Goal: Task Accomplishment & Management: Use online tool/utility

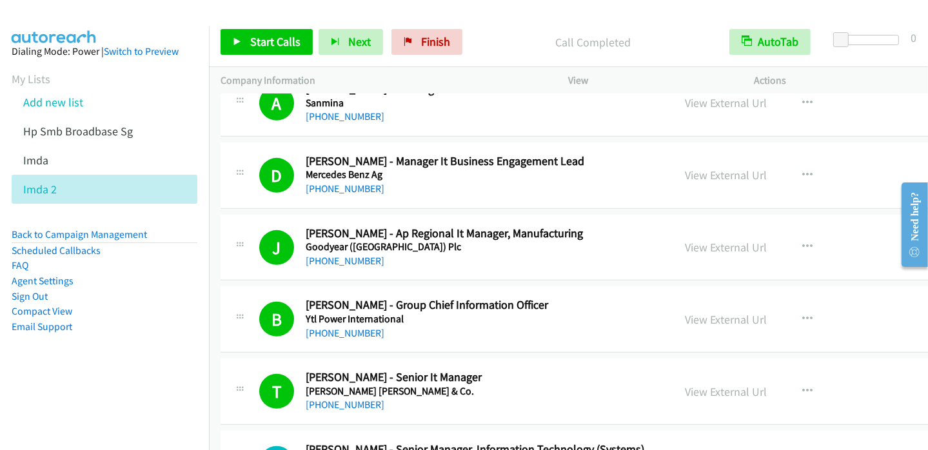
scroll to position [774, 0]
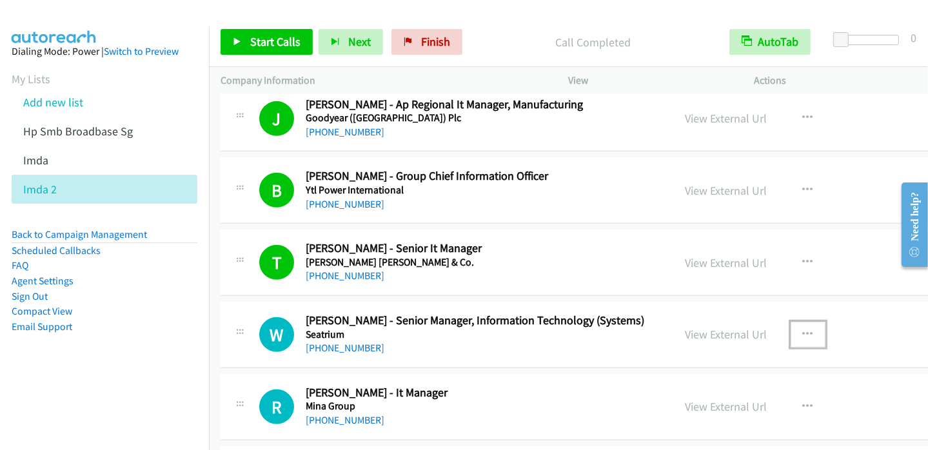
click at [803, 331] on icon "button" at bounding box center [808, 335] width 10 height 10
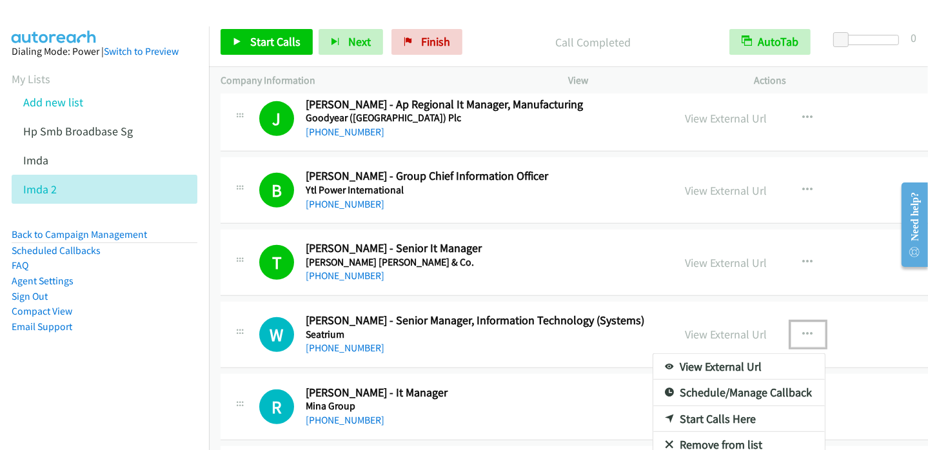
click at [694, 415] on link "Start Calls Here" at bounding box center [739, 419] width 172 height 26
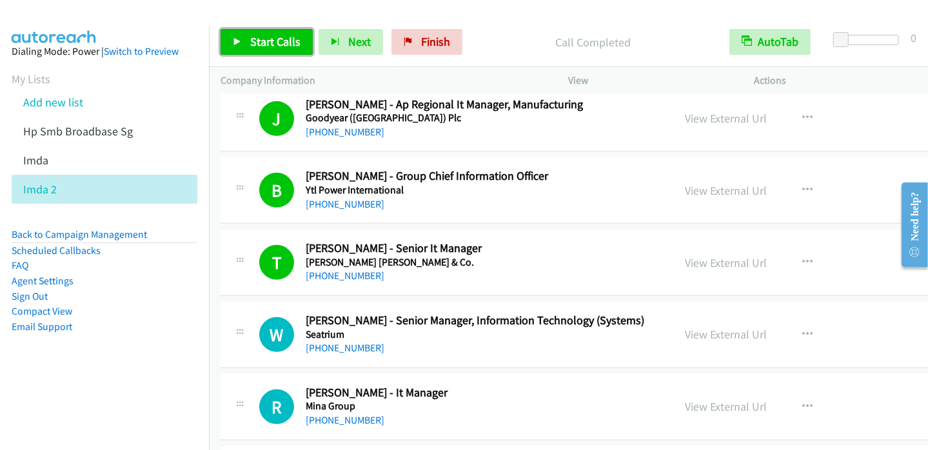
click at [237, 41] on icon at bounding box center [237, 42] width 9 height 9
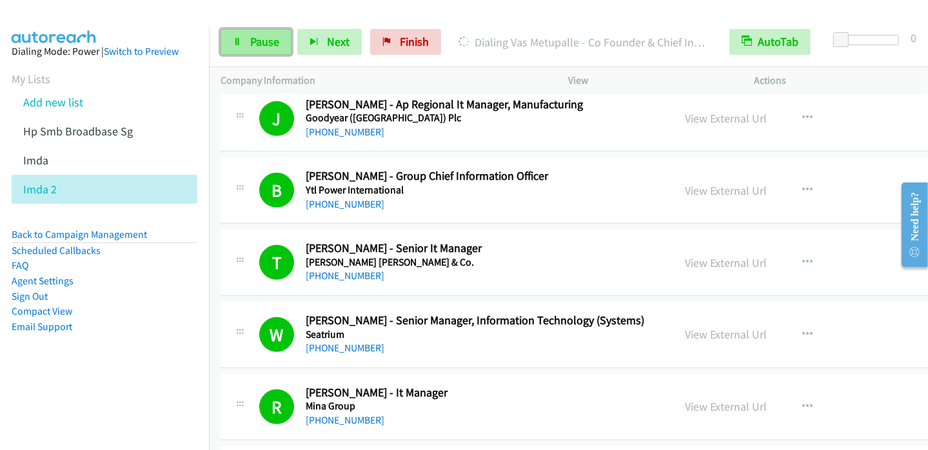
click at [256, 41] on span "Pause" at bounding box center [264, 41] width 29 height 15
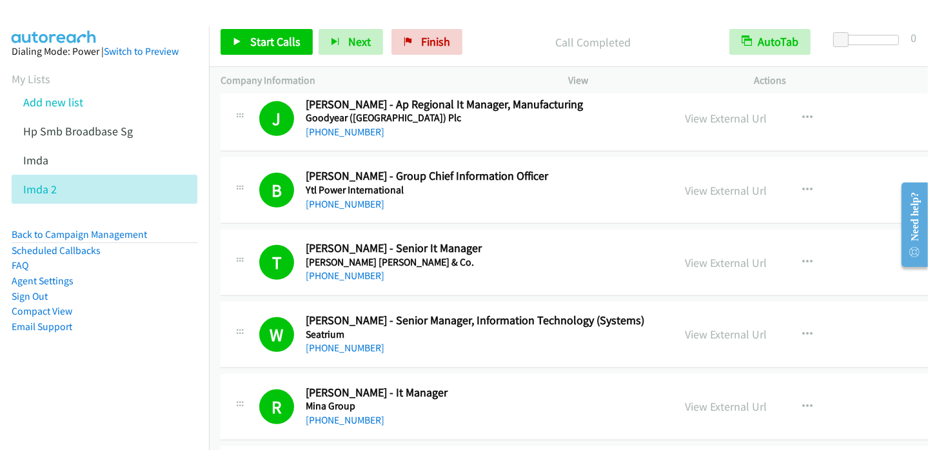
click at [141, 326] on li "Email Support" at bounding box center [105, 326] width 186 height 15
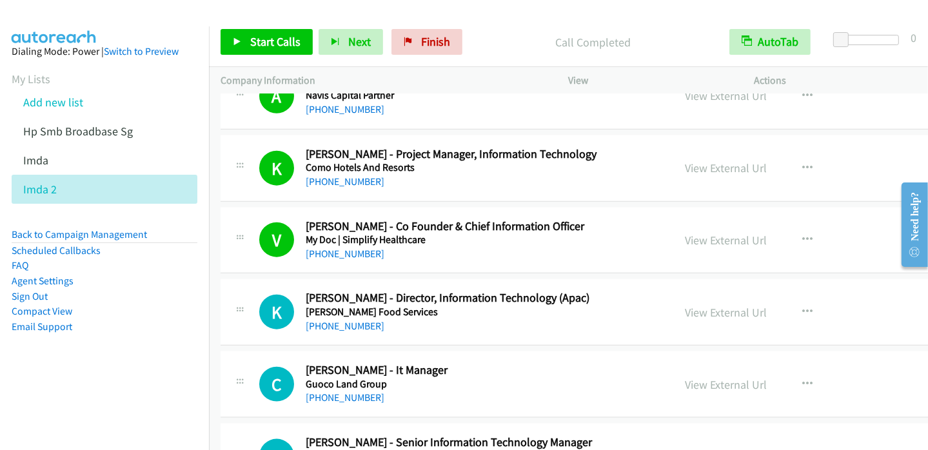
scroll to position [1483, 0]
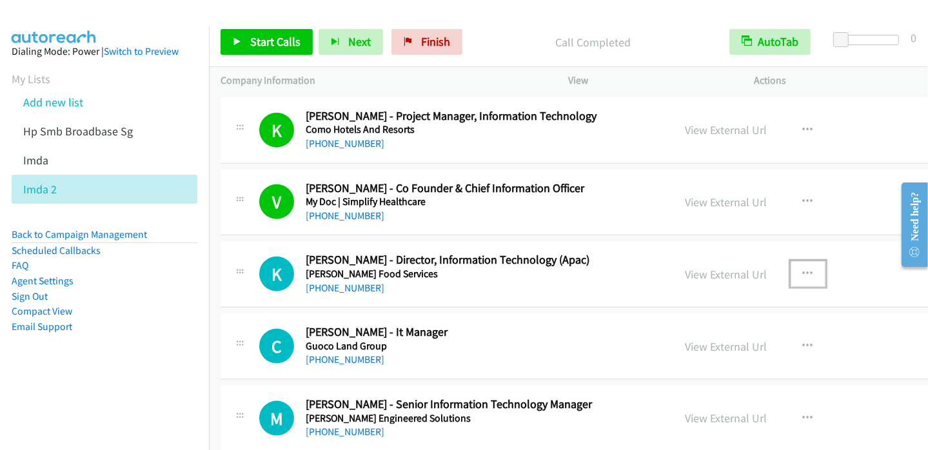
click at [791, 268] on button "button" at bounding box center [808, 274] width 35 height 26
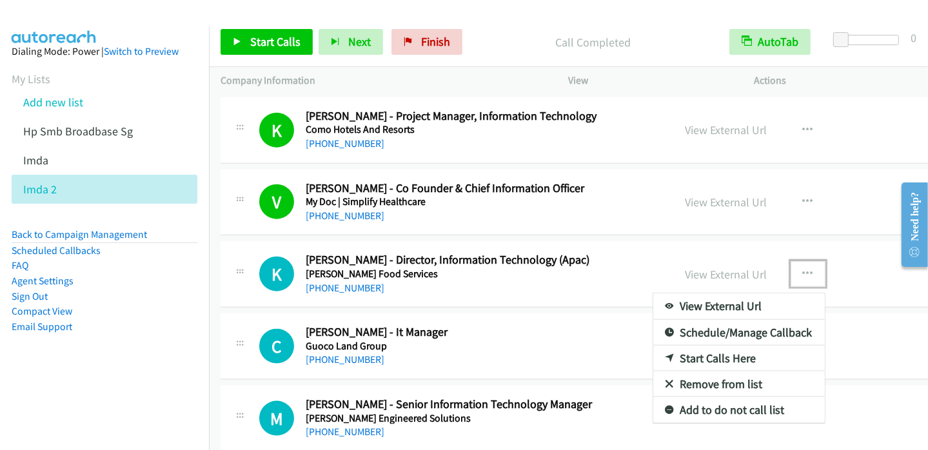
click at [691, 350] on link "Start Calls Here" at bounding box center [739, 359] width 172 height 26
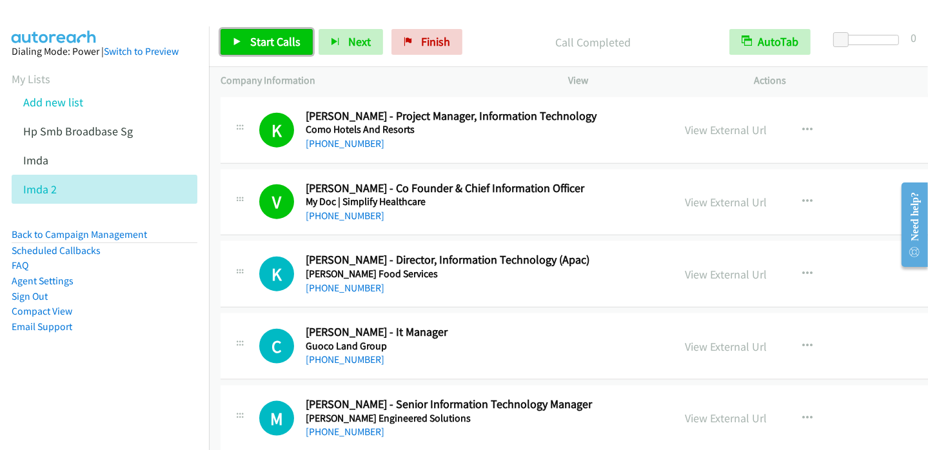
click at [266, 37] on span "Start Calls" at bounding box center [275, 41] width 50 height 15
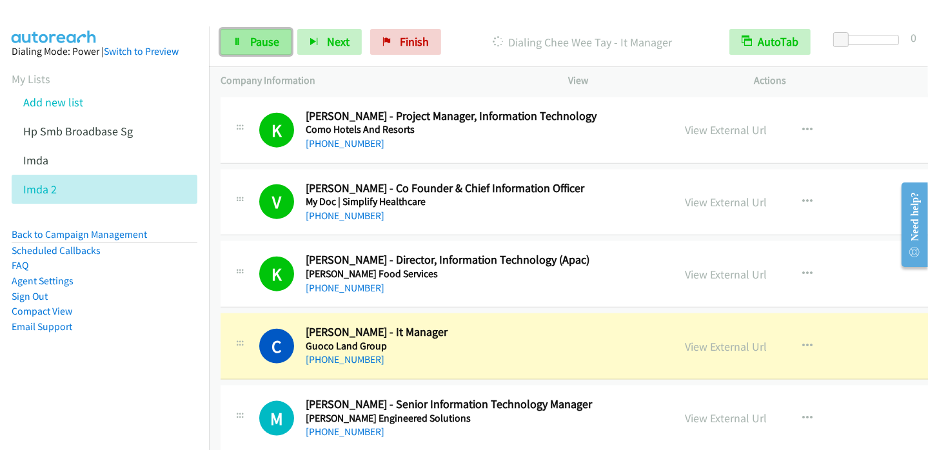
click at [256, 43] on span "Pause" at bounding box center [264, 41] width 29 height 15
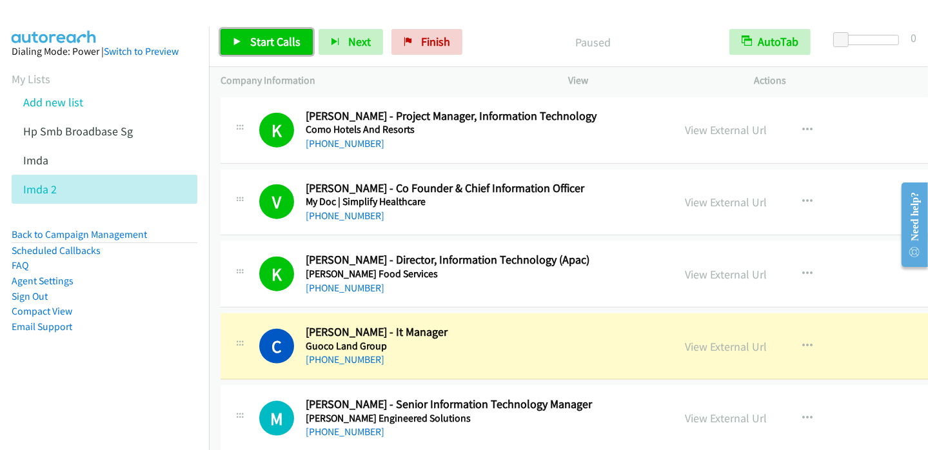
click at [242, 39] on link "Start Calls" at bounding box center [267, 42] width 92 height 26
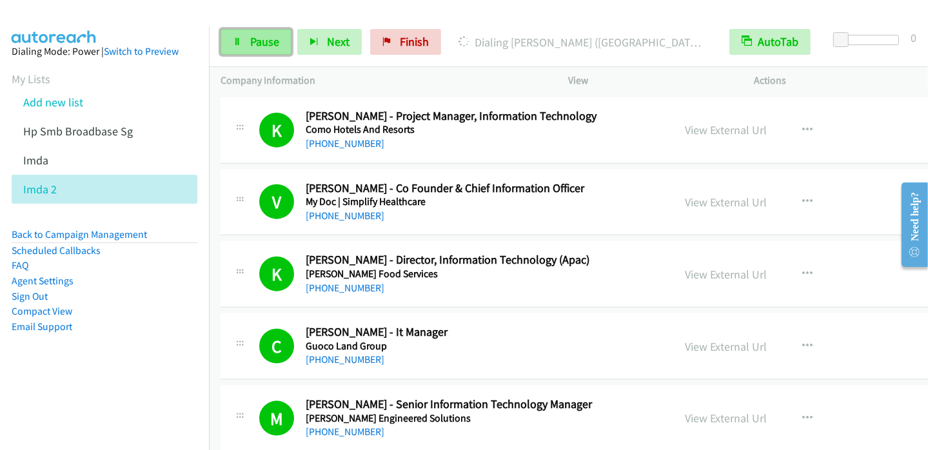
click at [239, 44] on icon at bounding box center [237, 42] width 9 height 9
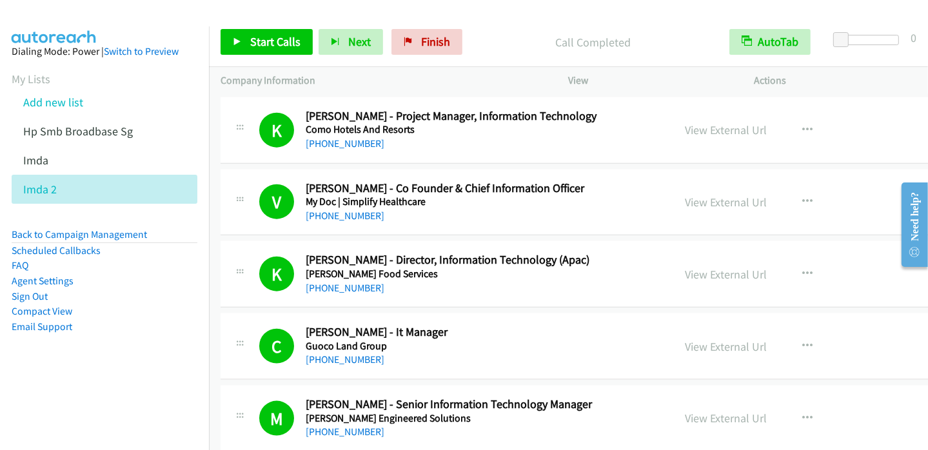
click at [132, 403] on nav "Dialing Mode: Power | Switch to Preview My Lists Add new list Hp Smb Broadbase …" at bounding box center [105, 251] width 210 height 450
click at [272, 40] on span "Start Calls" at bounding box center [275, 41] width 50 height 15
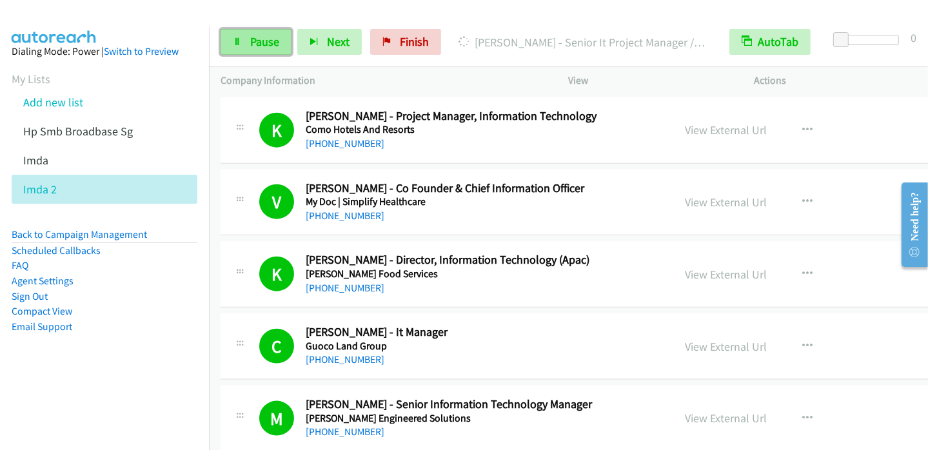
click at [240, 43] on icon at bounding box center [237, 42] width 9 height 9
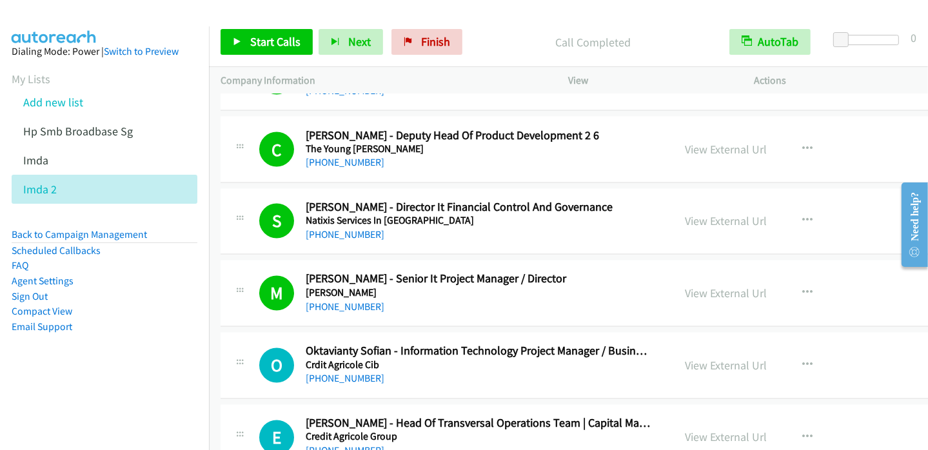
scroll to position [2322, 0]
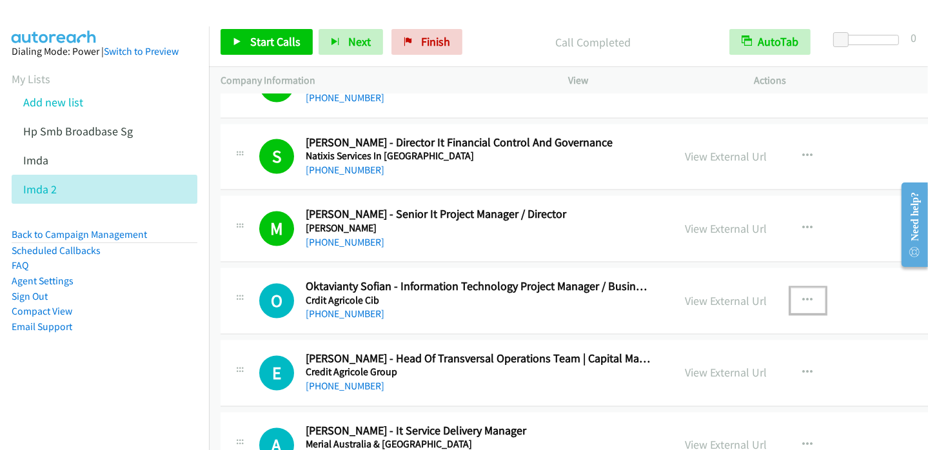
click at [803, 296] on icon "button" at bounding box center [808, 301] width 10 height 10
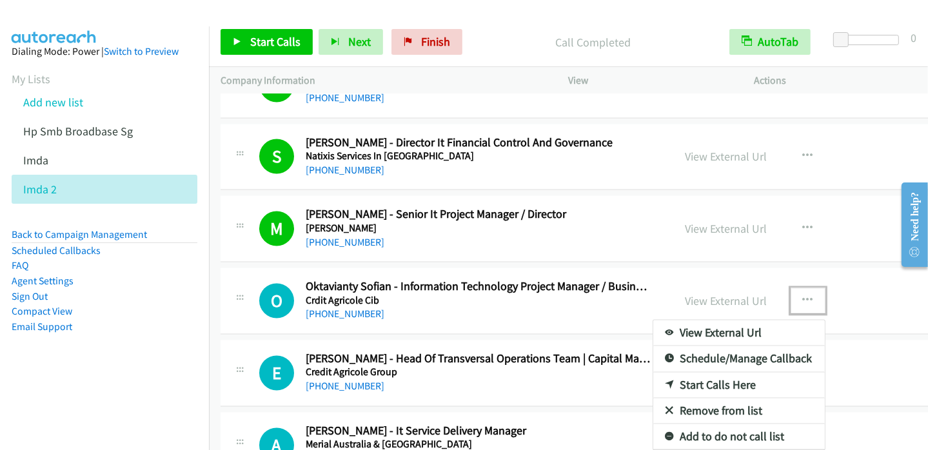
click at [653, 379] on link "Start Calls Here" at bounding box center [739, 386] width 172 height 26
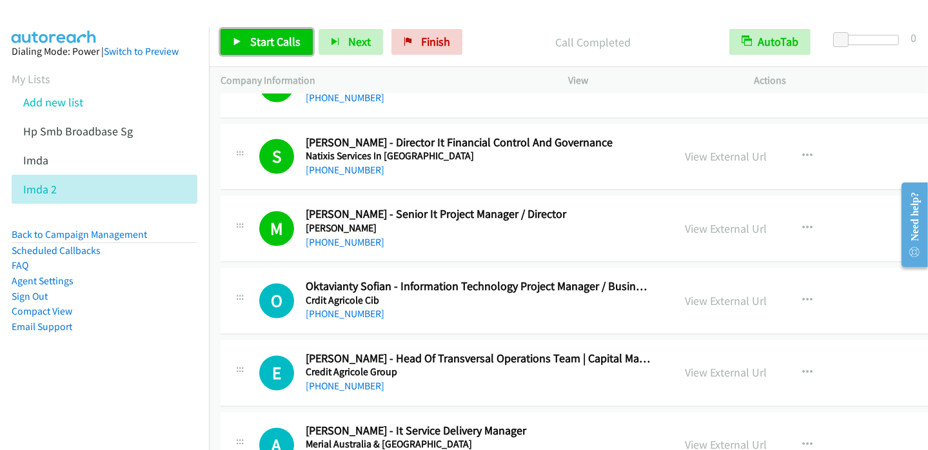
click at [262, 39] on span "Start Calls" at bounding box center [275, 41] width 50 height 15
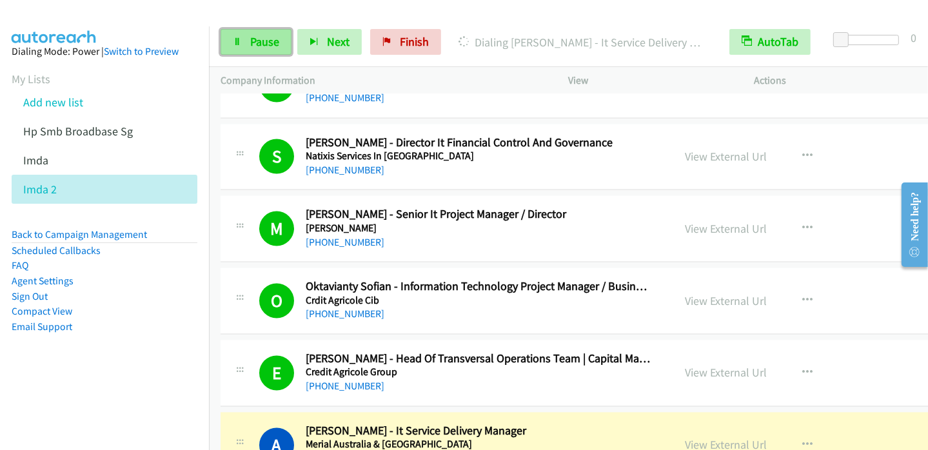
click at [245, 48] on link "Pause" at bounding box center [256, 42] width 71 height 26
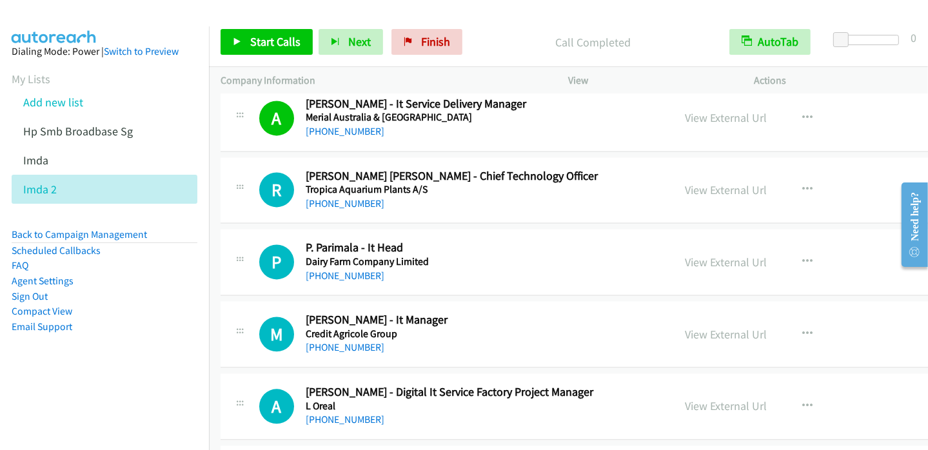
scroll to position [2644, 0]
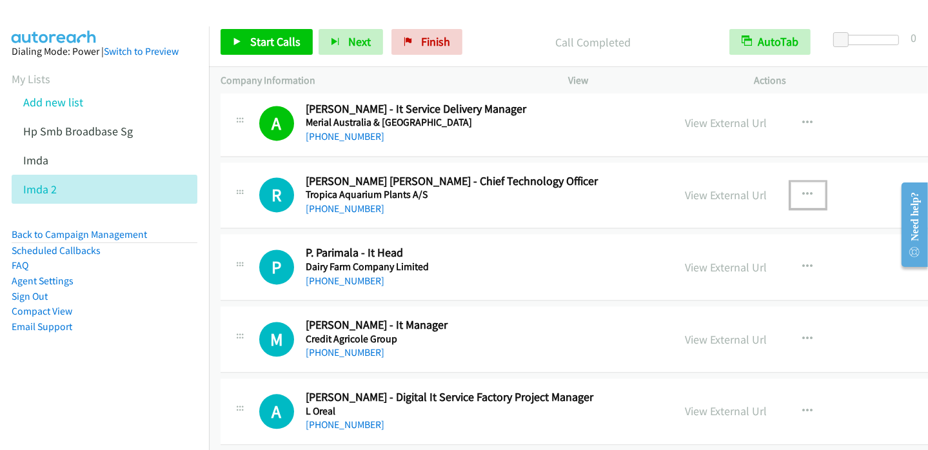
click at [803, 190] on icon "button" at bounding box center [808, 195] width 10 height 10
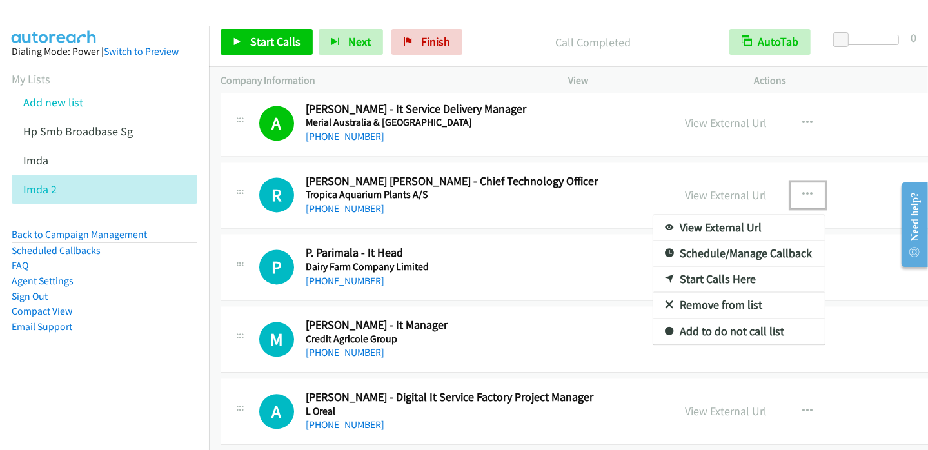
click at [699, 275] on link "Start Calls Here" at bounding box center [739, 279] width 172 height 26
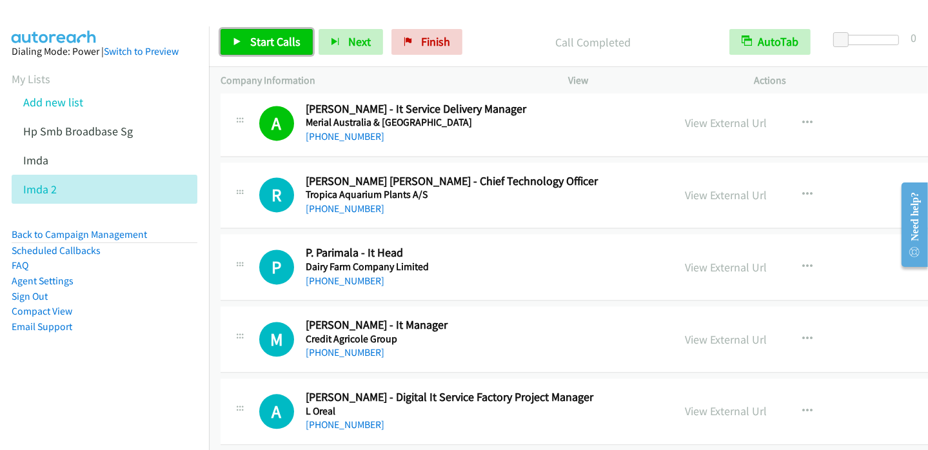
click at [269, 42] on span "Start Calls" at bounding box center [275, 41] width 50 height 15
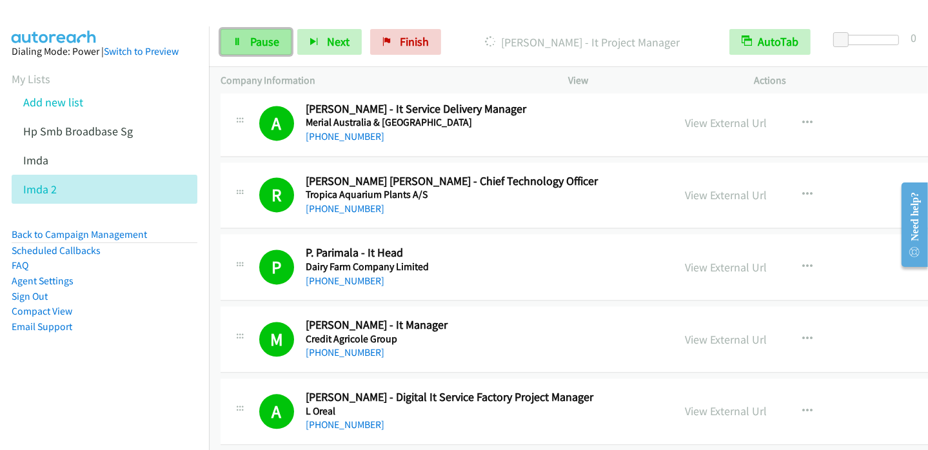
click at [241, 39] on link "Pause" at bounding box center [256, 42] width 71 height 26
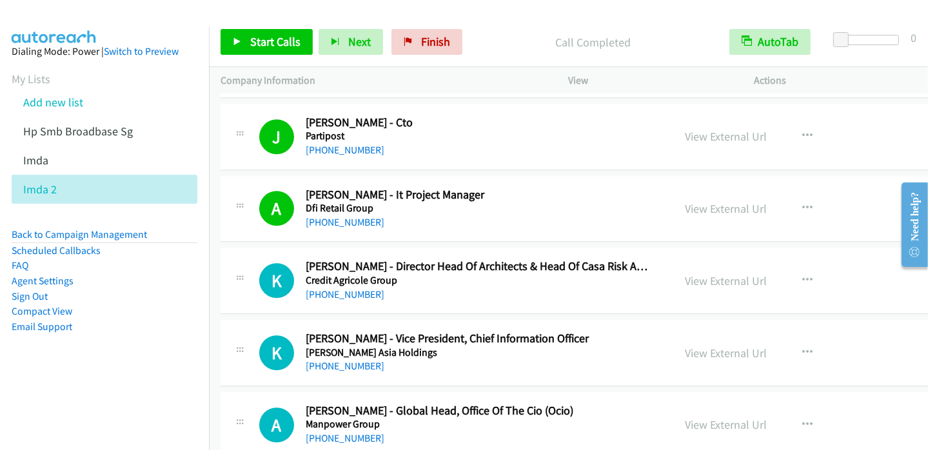
scroll to position [3547, 0]
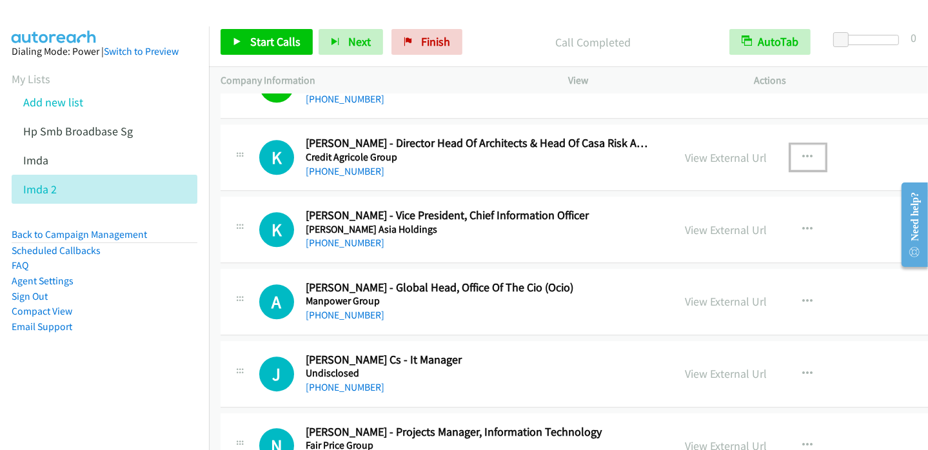
click at [803, 152] on icon "button" at bounding box center [808, 157] width 10 height 10
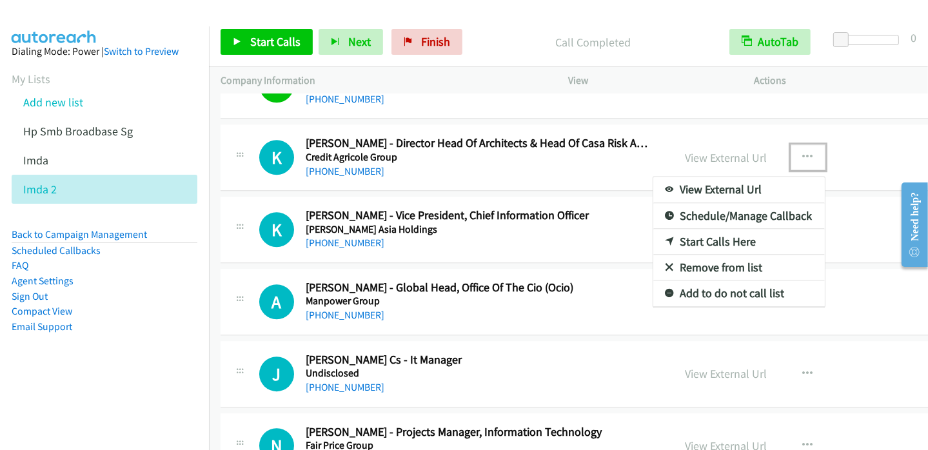
click at [682, 234] on link "Start Calls Here" at bounding box center [739, 242] width 172 height 26
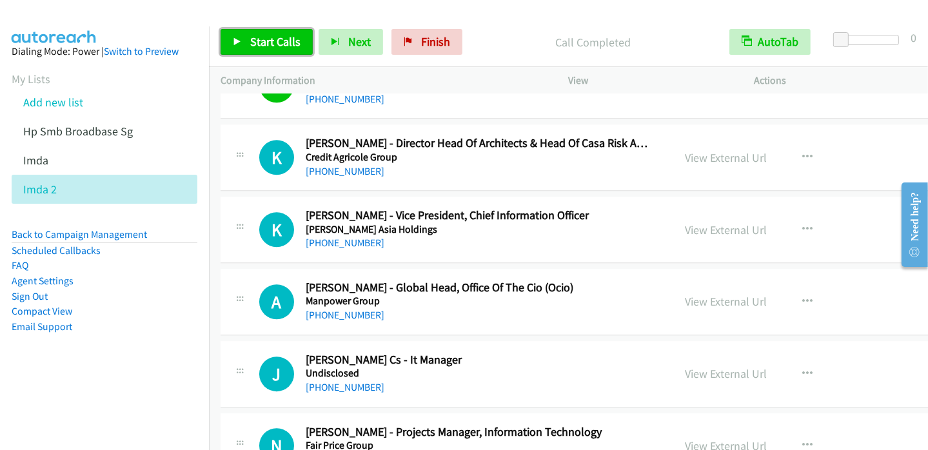
click at [281, 43] on span "Start Calls" at bounding box center [275, 41] width 50 height 15
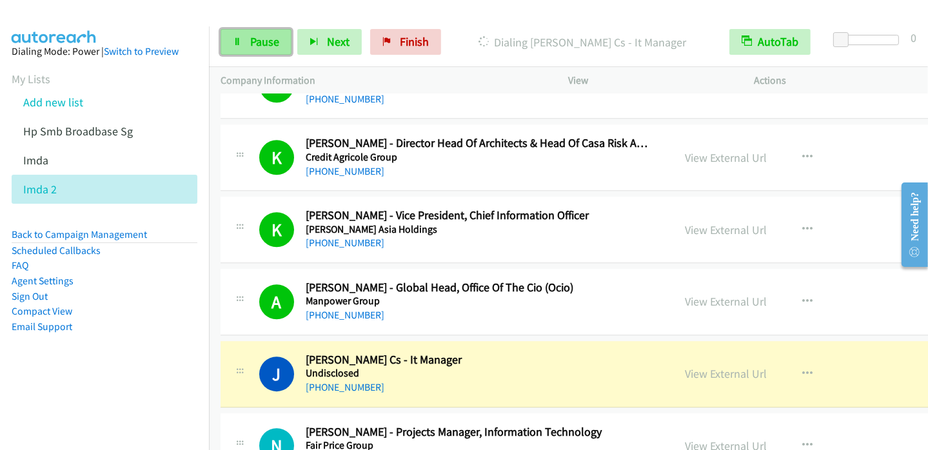
click at [246, 43] on link "Pause" at bounding box center [256, 42] width 71 height 26
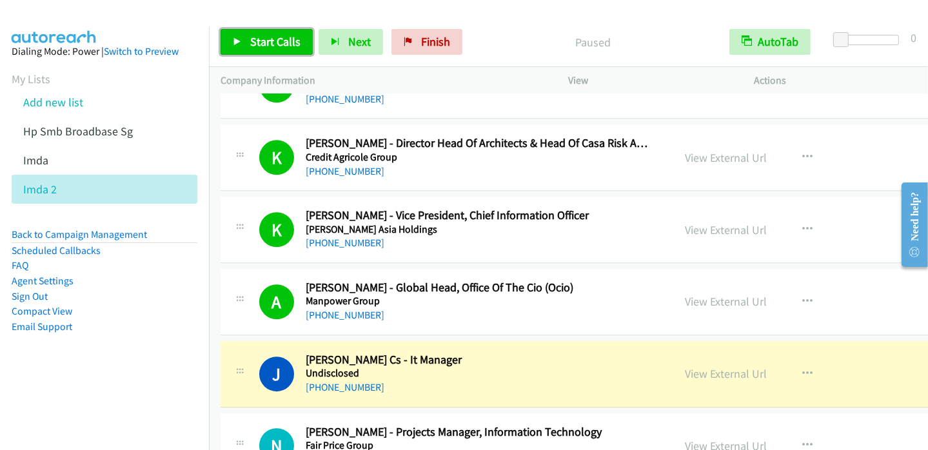
click at [251, 39] on span "Start Calls" at bounding box center [275, 41] width 50 height 15
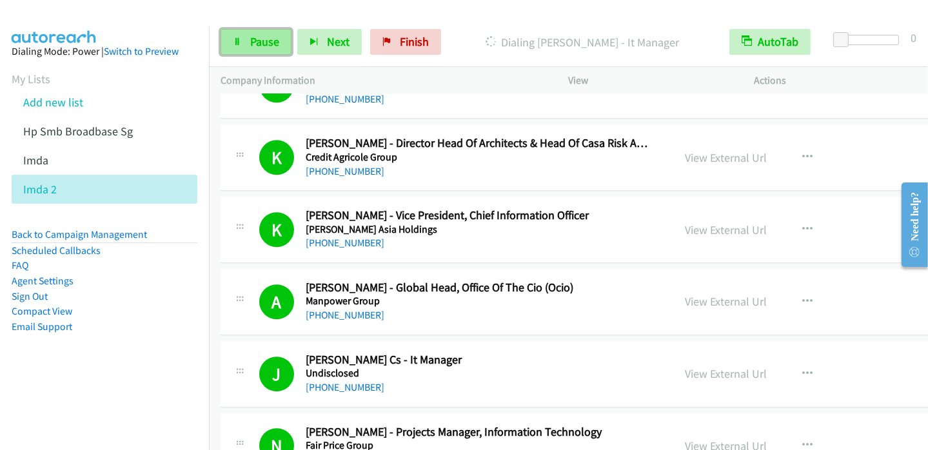
click at [239, 39] on icon at bounding box center [237, 42] width 9 height 9
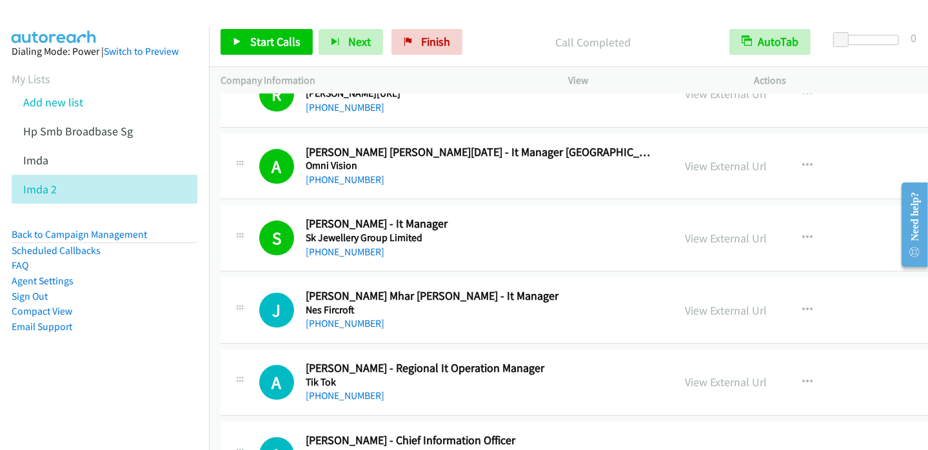
scroll to position [4256, 0]
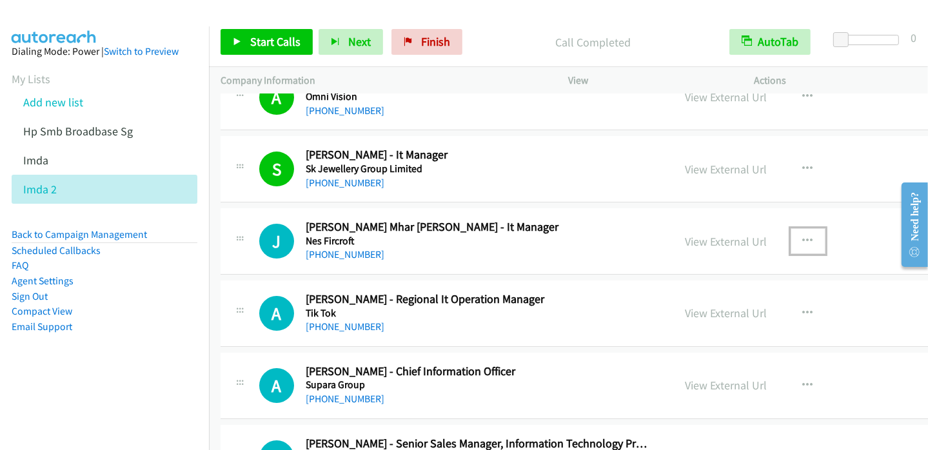
click at [803, 236] on icon "button" at bounding box center [808, 241] width 10 height 10
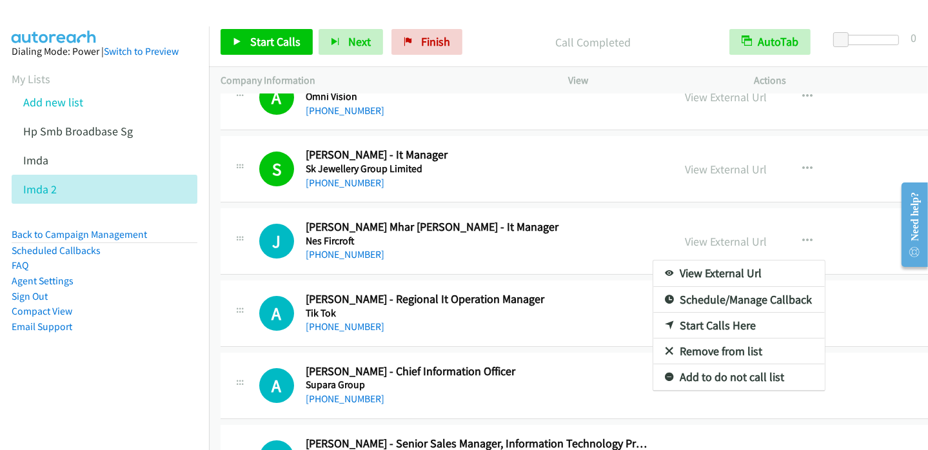
click at [261, 43] on div at bounding box center [464, 225] width 928 height 450
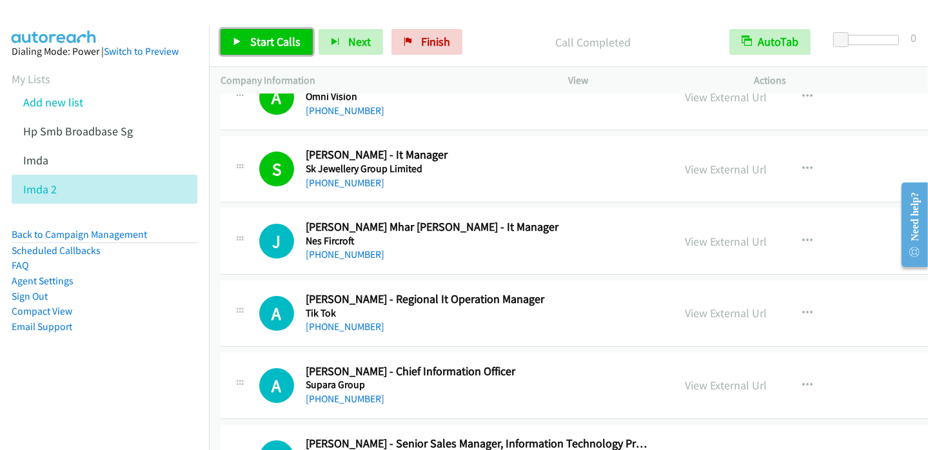
click at [253, 39] on span "Start Calls" at bounding box center [275, 41] width 50 height 15
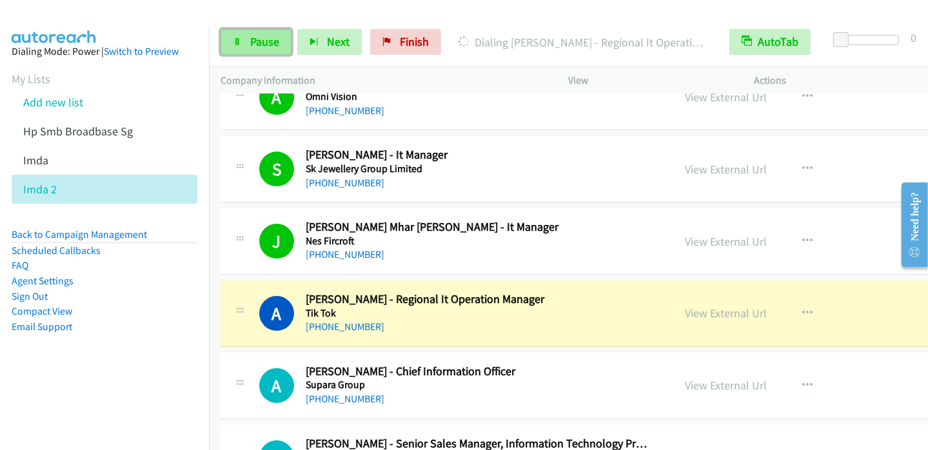
click at [256, 41] on span "Pause" at bounding box center [264, 41] width 29 height 15
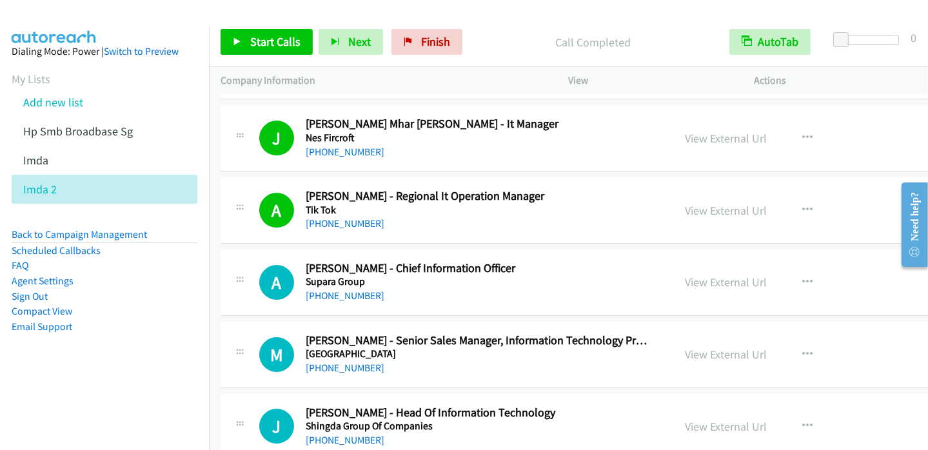
scroll to position [4385, 0]
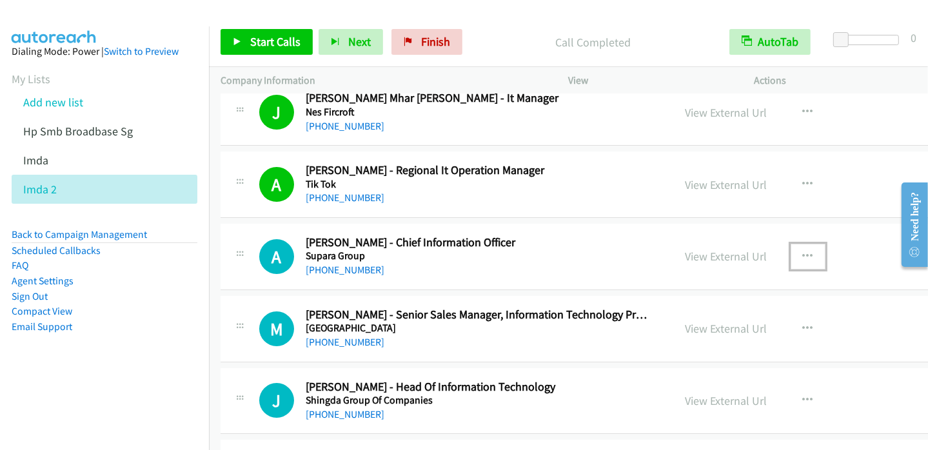
click at [791, 248] on button "button" at bounding box center [808, 257] width 35 height 26
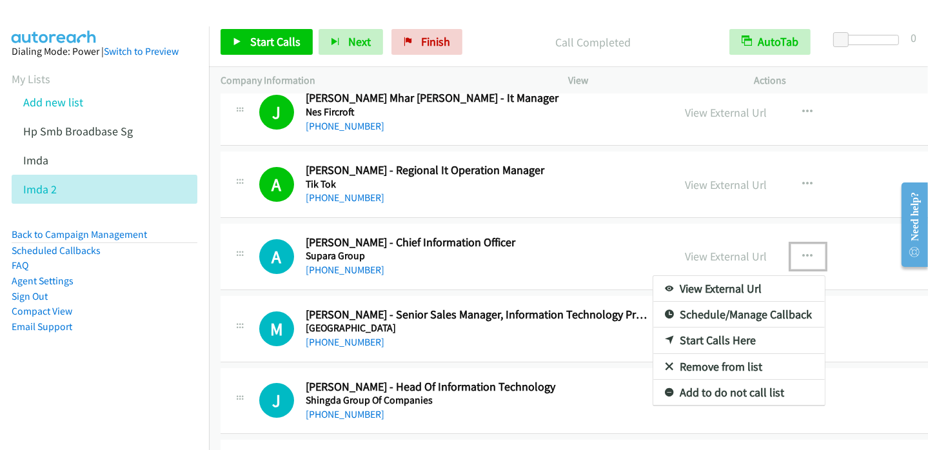
click at [691, 335] on link "Start Calls Here" at bounding box center [739, 341] width 172 height 26
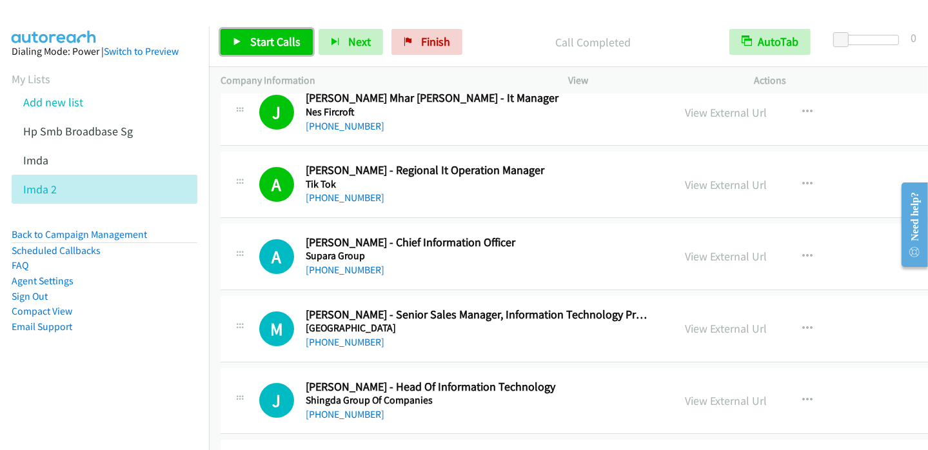
click at [261, 37] on span "Start Calls" at bounding box center [275, 41] width 50 height 15
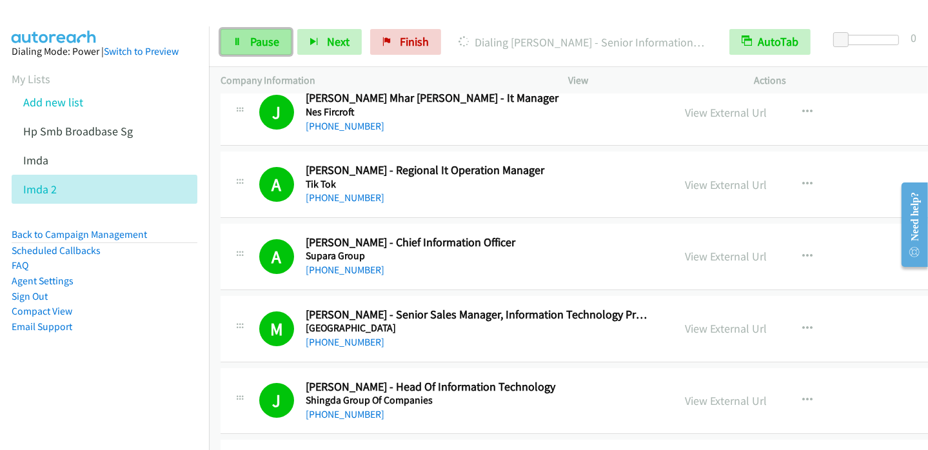
click at [234, 45] on icon at bounding box center [237, 42] width 9 height 9
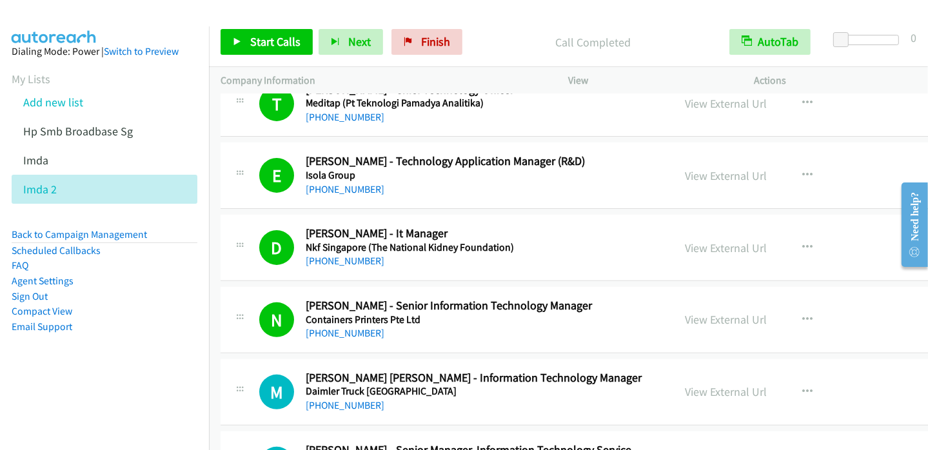
scroll to position [5095, 0]
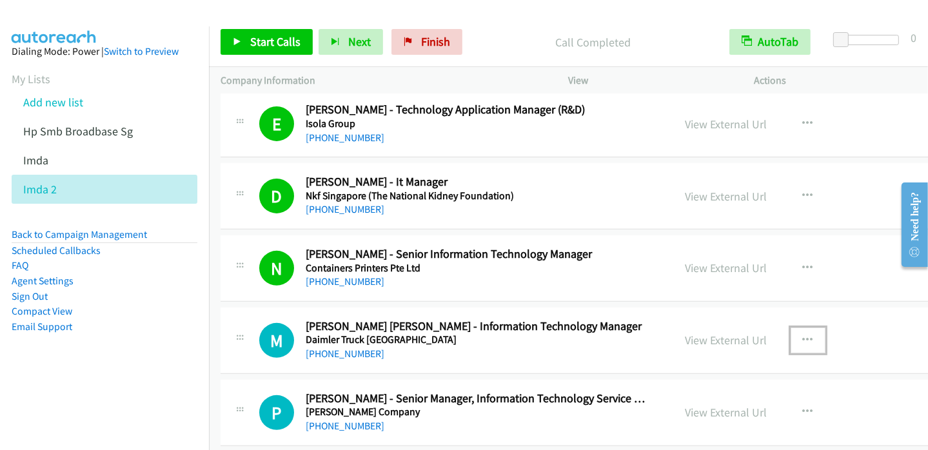
click at [803, 335] on icon "button" at bounding box center [808, 340] width 10 height 10
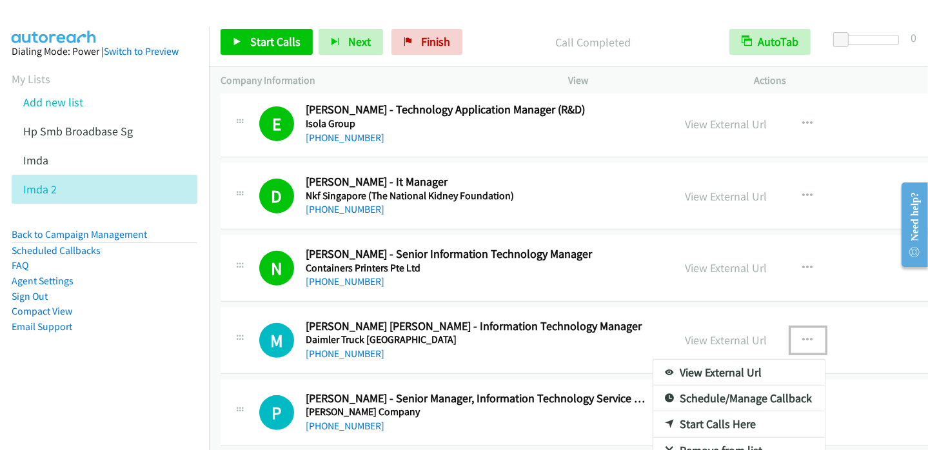
click at [702, 417] on link "Start Calls Here" at bounding box center [739, 424] width 172 height 26
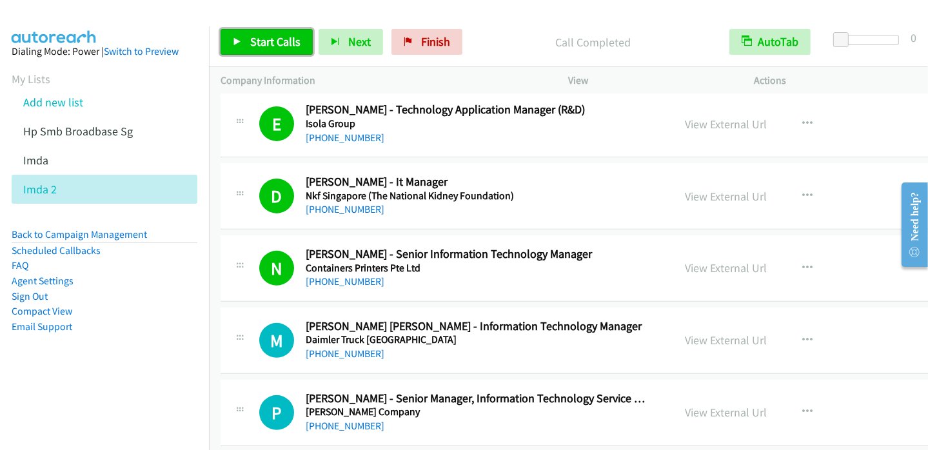
click at [260, 44] on span "Start Calls" at bounding box center [275, 41] width 50 height 15
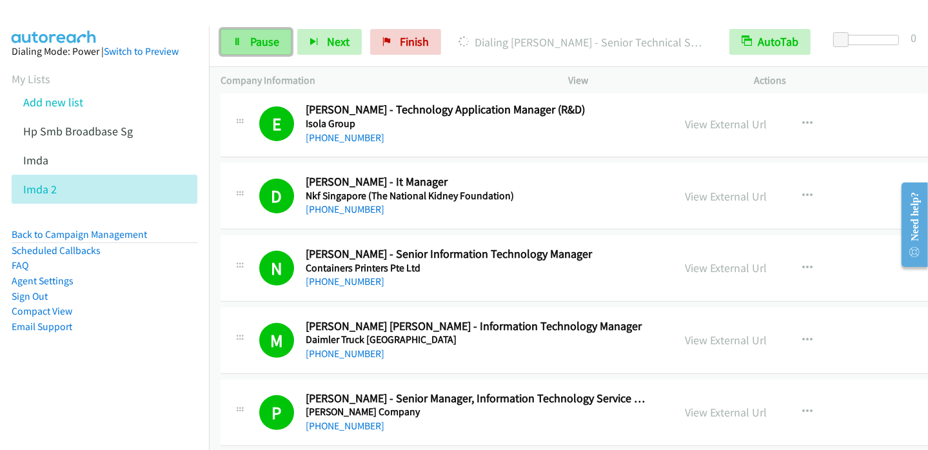
click at [253, 43] on span "Pause" at bounding box center [264, 41] width 29 height 15
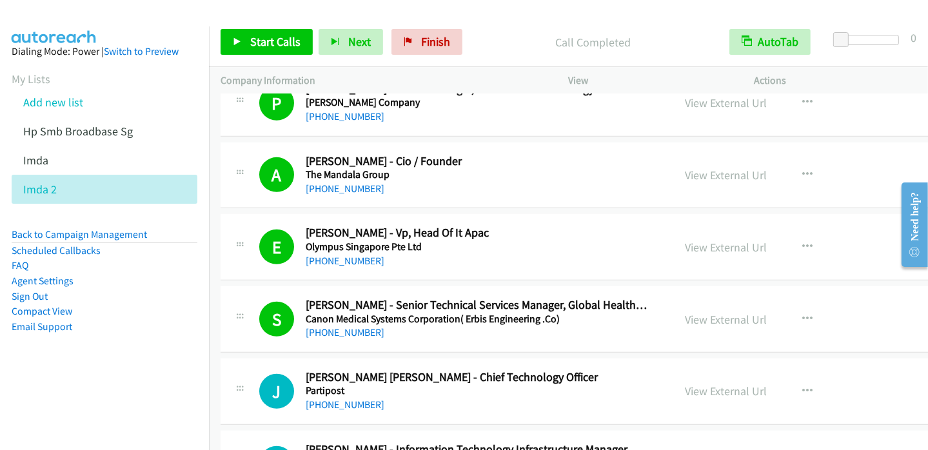
scroll to position [5546, 0]
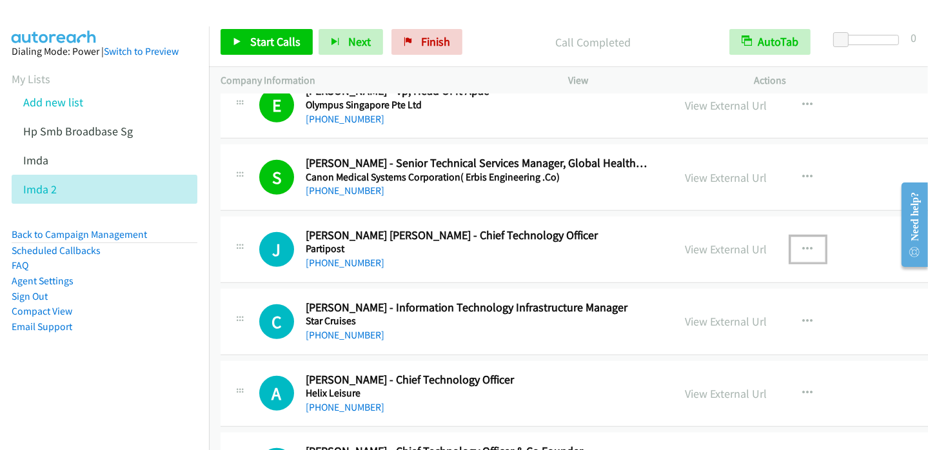
click at [803, 244] on icon "button" at bounding box center [808, 249] width 10 height 10
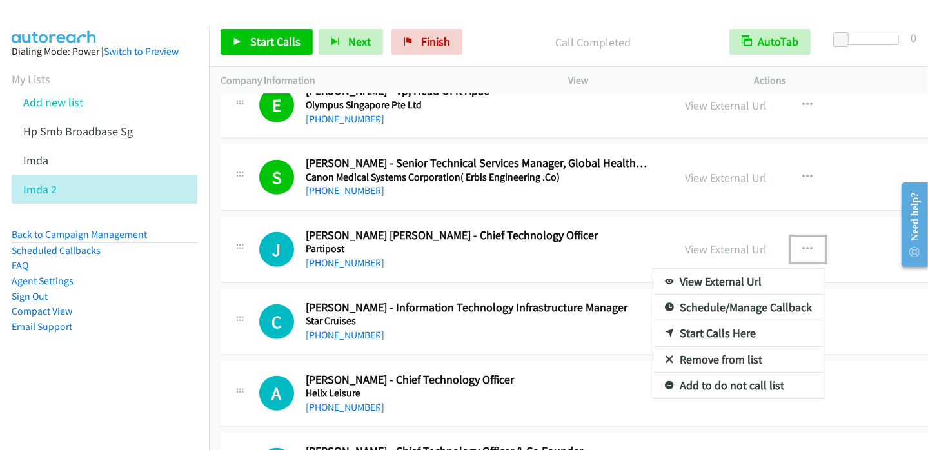
click at [672, 324] on link "Start Calls Here" at bounding box center [739, 334] width 172 height 26
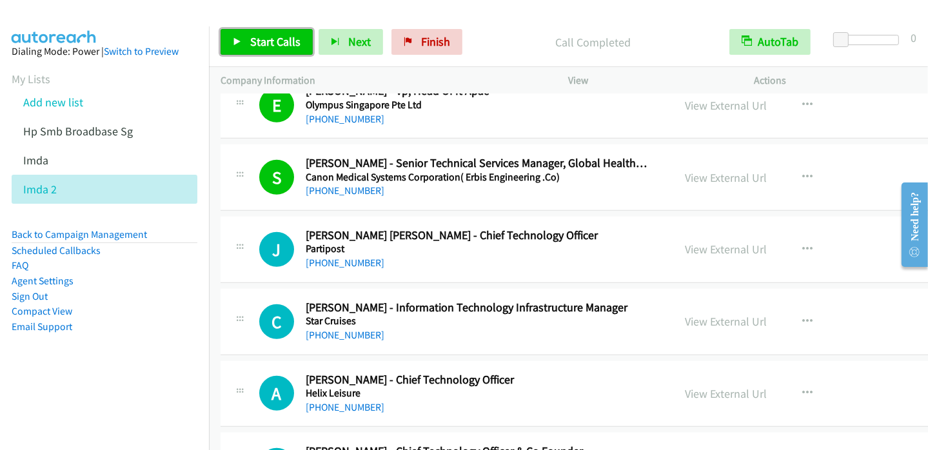
click at [263, 40] on span "Start Calls" at bounding box center [275, 41] width 50 height 15
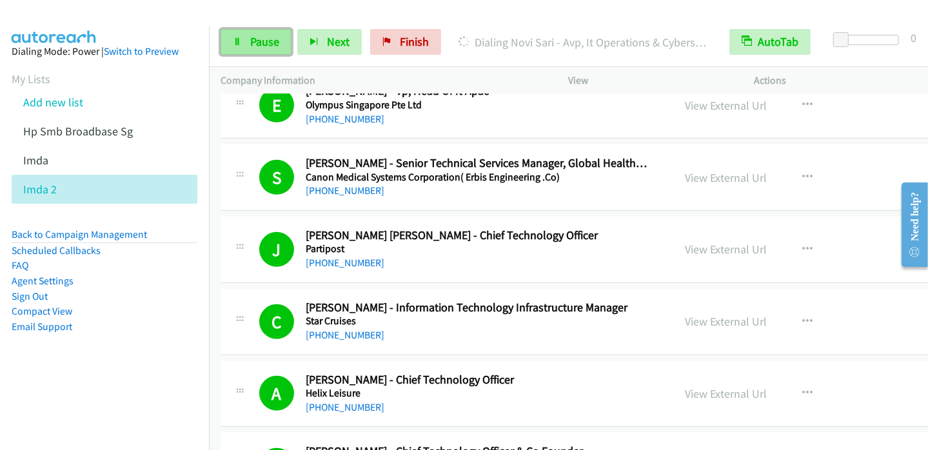
click at [251, 41] on span "Pause" at bounding box center [264, 41] width 29 height 15
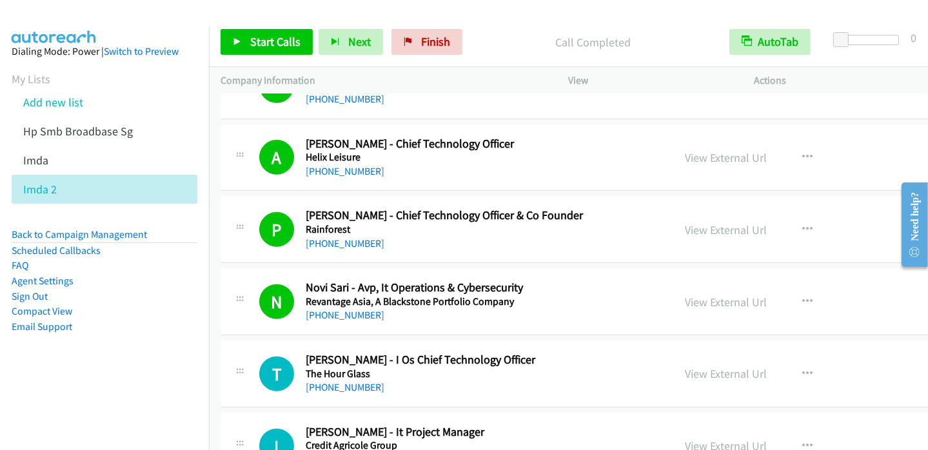
scroll to position [5804, 0]
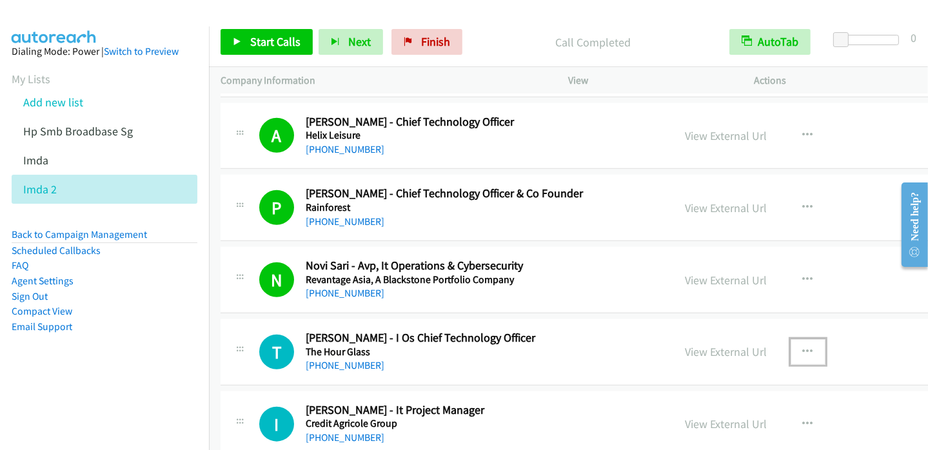
click at [803, 347] on icon "button" at bounding box center [808, 352] width 10 height 10
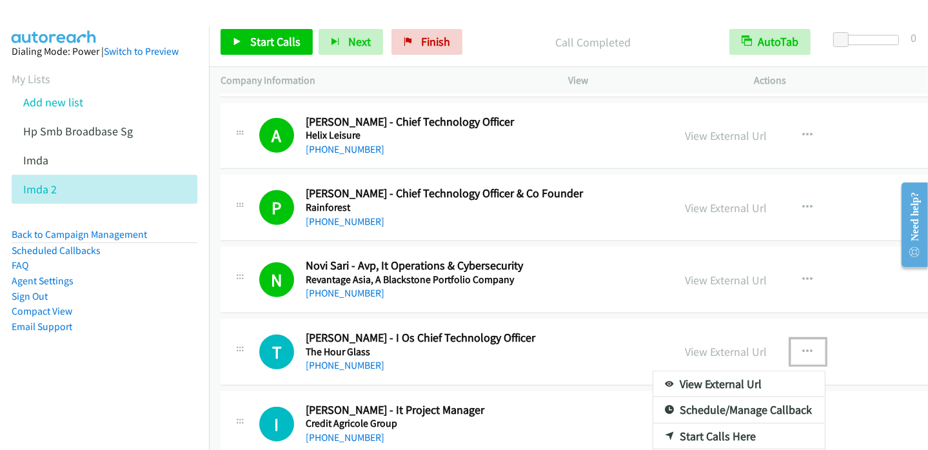
click at [704, 428] on link "Start Calls Here" at bounding box center [739, 437] width 172 height 26
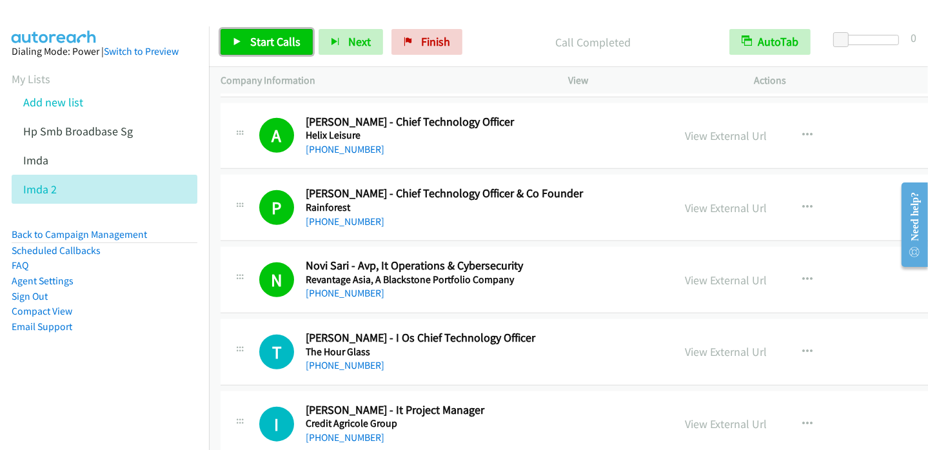
click at [269, 41] on span "Start Calls" at bounding box center [275, 41] width 50 height 15
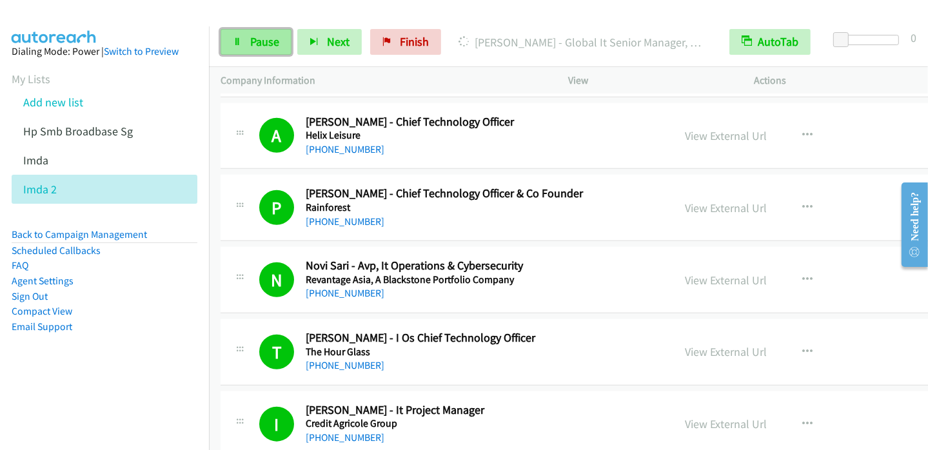
click at [253, 44] on span "Pause" at bounding box center [264, 41] width 29 height 15
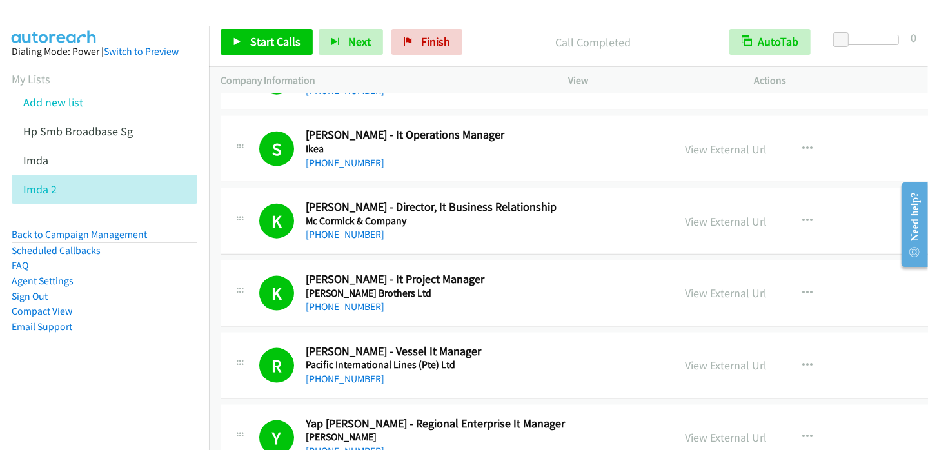
scroll to position [6320, 0]
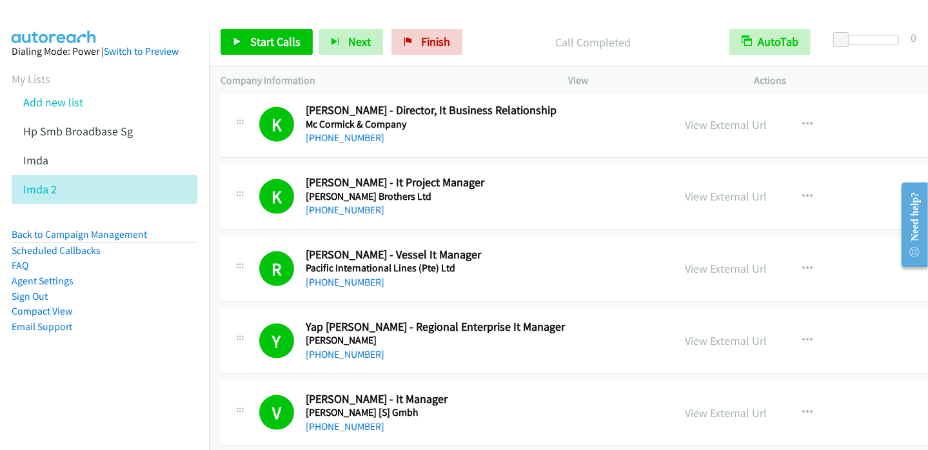
drag, startPoint x: 109, startPoint y: 389, endPoint x: 132, endPoint y: 374, distance: 27.0
click at [109, 389] on aside "Dialing Mode: Power | Switch to Preview My Lists Add new list Hp Smb Broadbase …" at bounding box center [104, 209] width 209 height 366
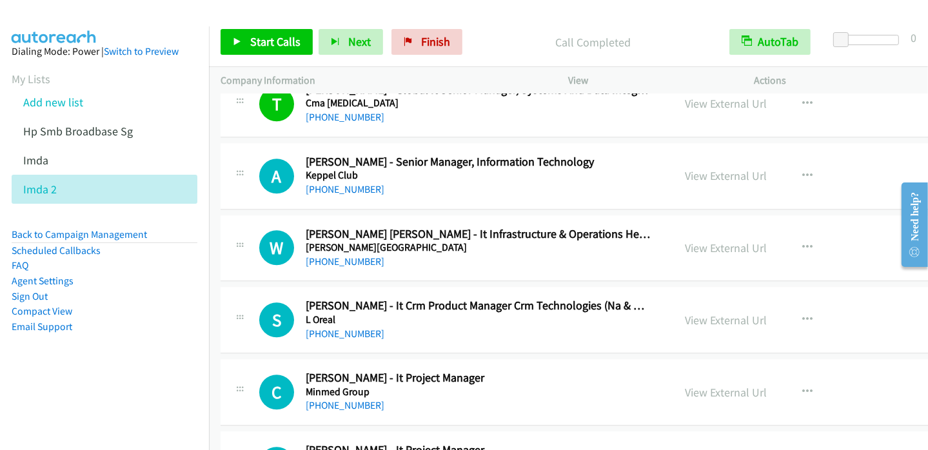
scroll to position [7868, 0]
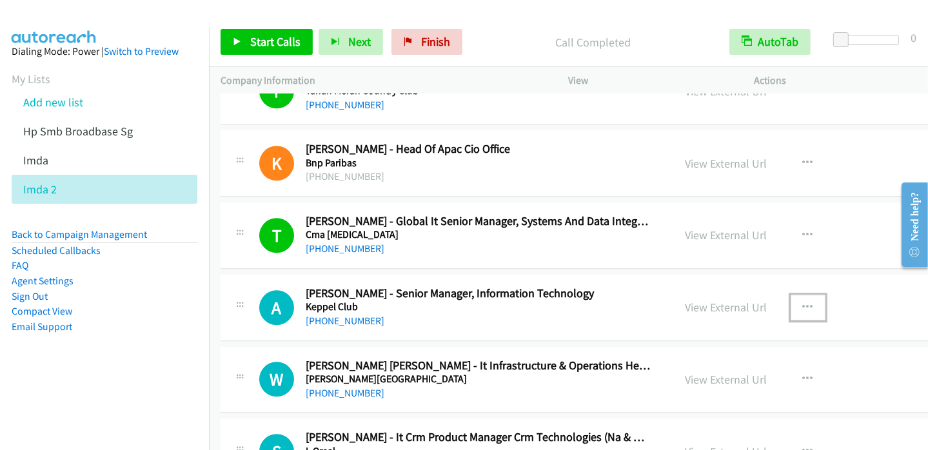
click at [803, 302] on icon "button" at bounding box center [808, 307] width 10 height 10
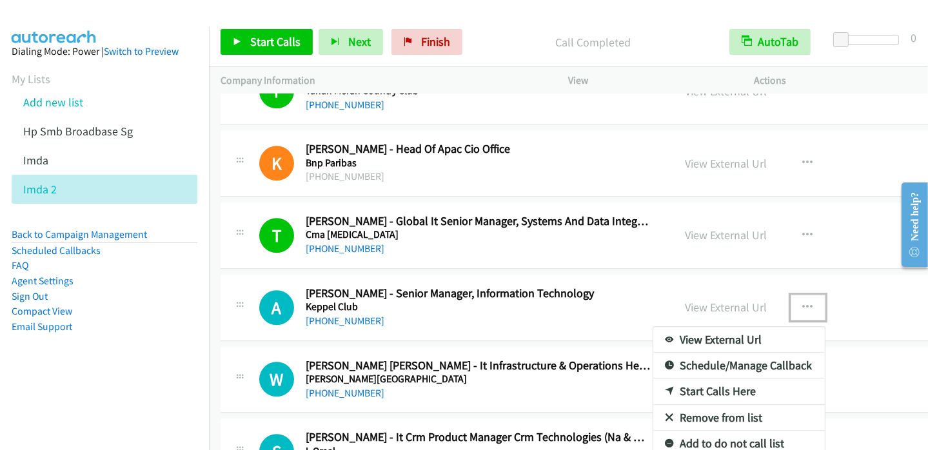
click at [671, 379] on link "Start Calls Here" at bounding box center [739, 392] width 172 height 26
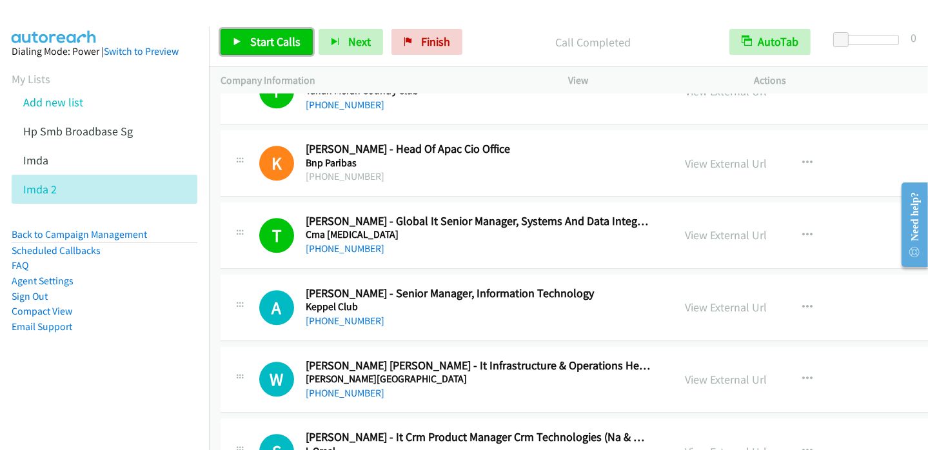
click at [261, 35] on span "Start Calls" at bounding box center [275, 41] width 50 height 15
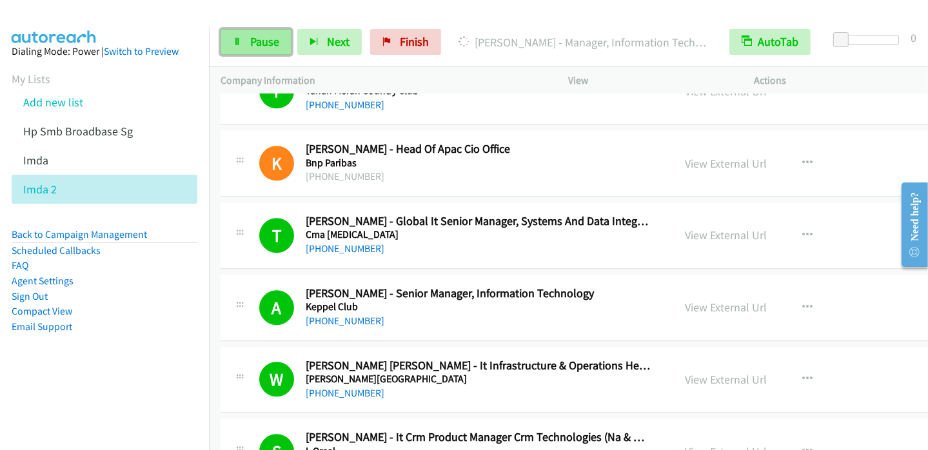
click at [258, 41] on span "Pause" at bounding box center [264, 41] width 29 height 15
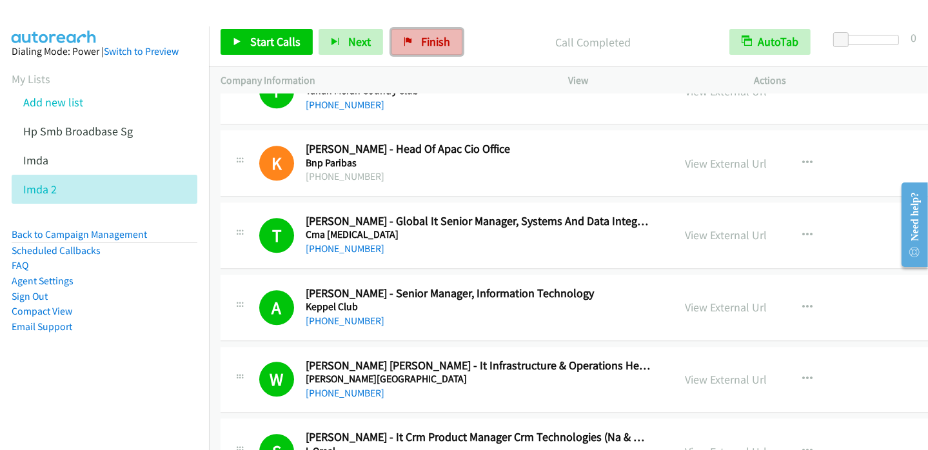
click at [421, 38] on span "Finish" at bounding box center [435, 41] width 29 height 15
